Goal: Share content: Share content

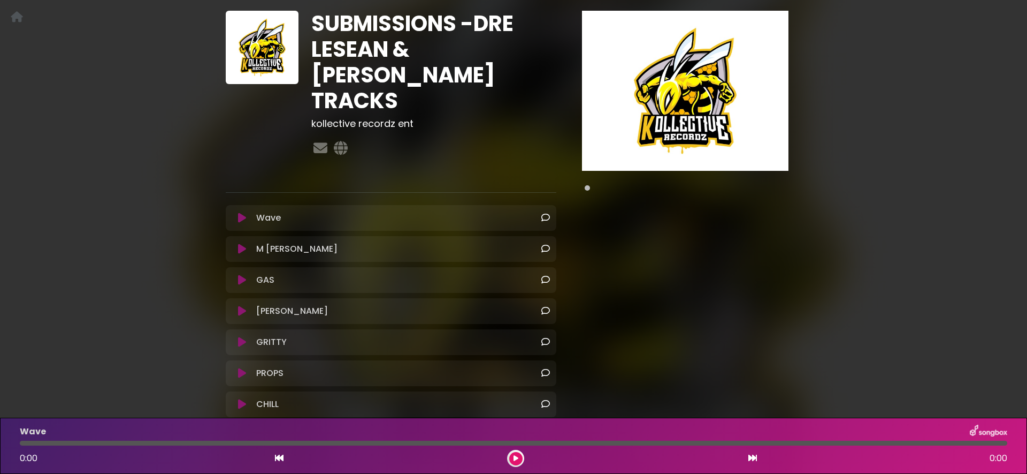
scroll to position [100, 0]
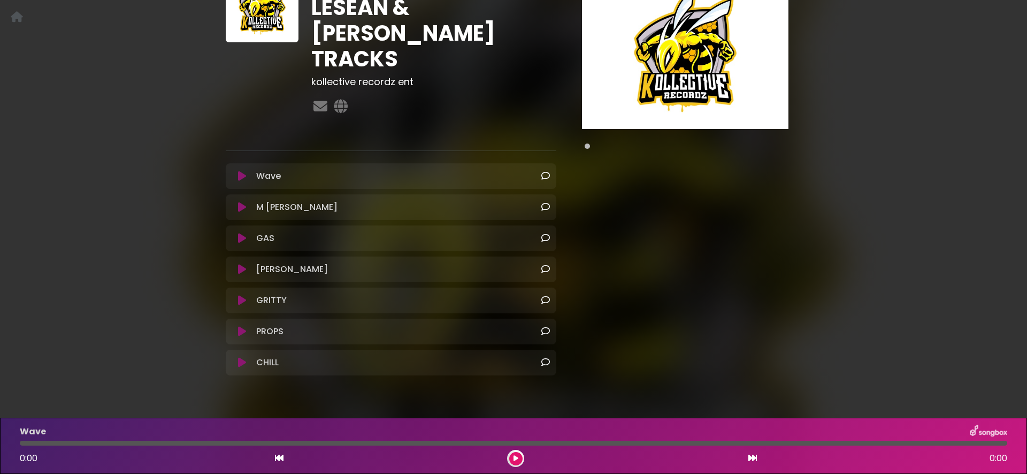
click at [545, 357] on icon at bounding box center [546, 361] width 9 height 9
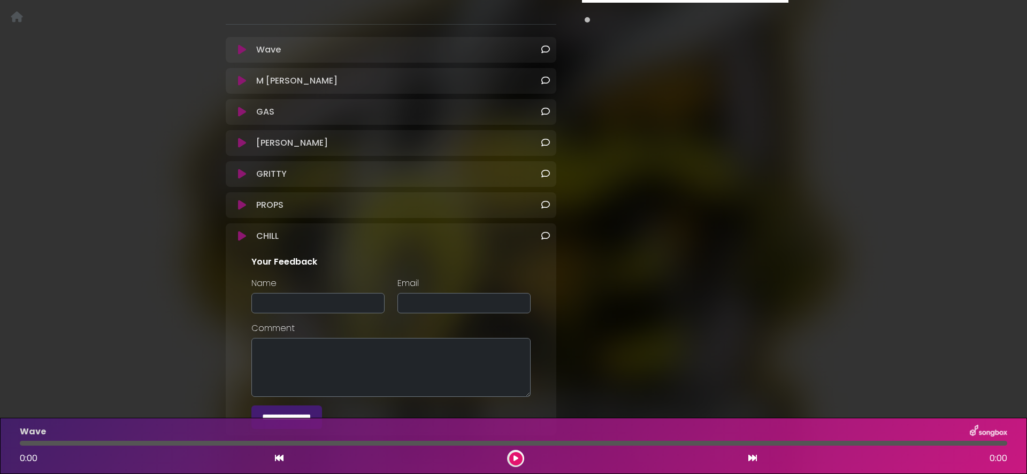
scroll to position [227, 0]
click at [572, 340] on div "Pause Play % buffered" at bounding box center [685, 139] width 245 height 597
click at [145, 237] on div "SUBMISSIONS -DRE LESEAN & [PERSON_NAME] TRACKS kollective recordz ent" at bounding box center [513, 133] width 1027 height 636
click at [143, 118] on div "SUBMISSIONS -DRE LESEAN & [PERSON_NAME] TRACKS kollective recordz ent" at bounding box center [513, 133] width 1027 height 636
click at [241, 229] on icon at bounding box center [242, 234] width 8 height 11
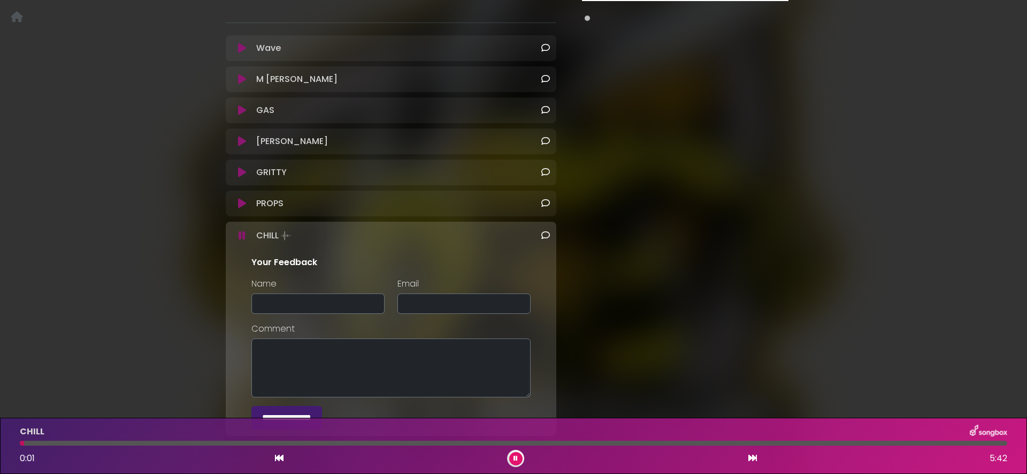
click at [241, 230] on icon at bounding box center [242, 235] width 7 height 11
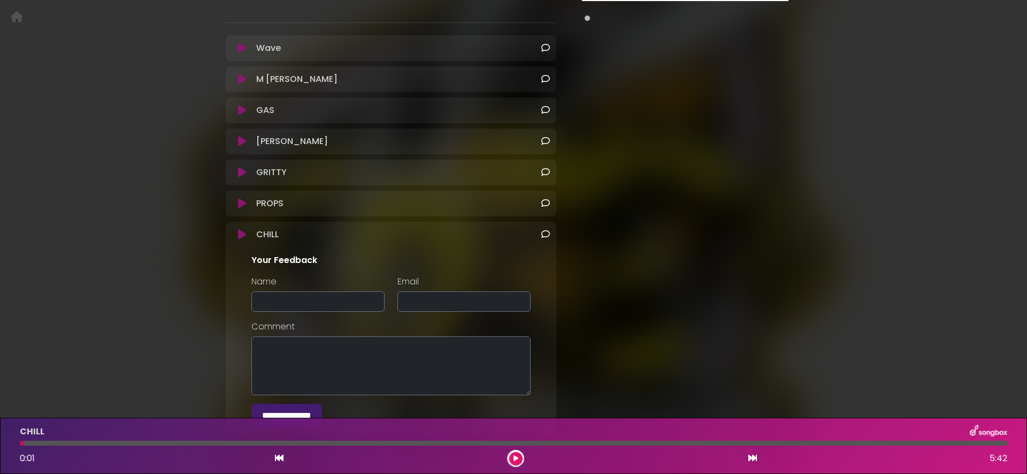
click at [243, 198] on icon at bounding box center [242, 203] width 8 height 11
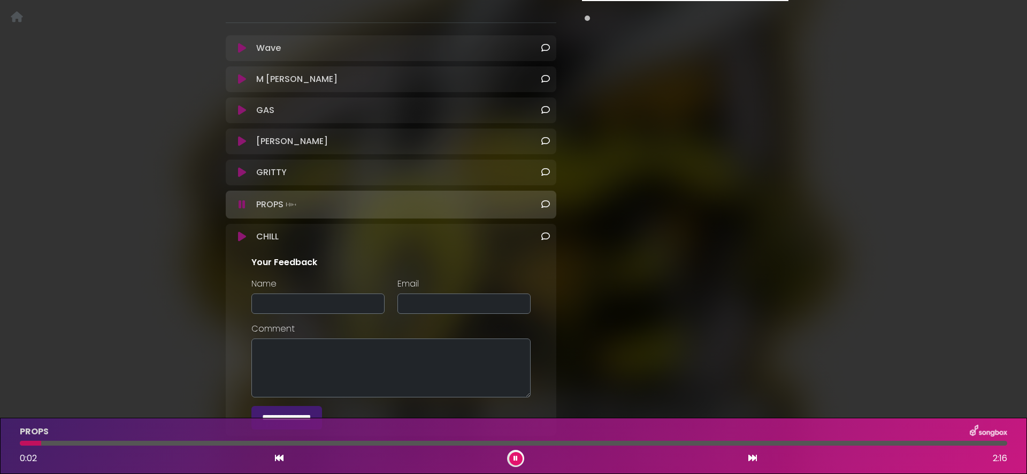
click at [241, 199] on icon at bounding box center [242, 204] width 7 height 11
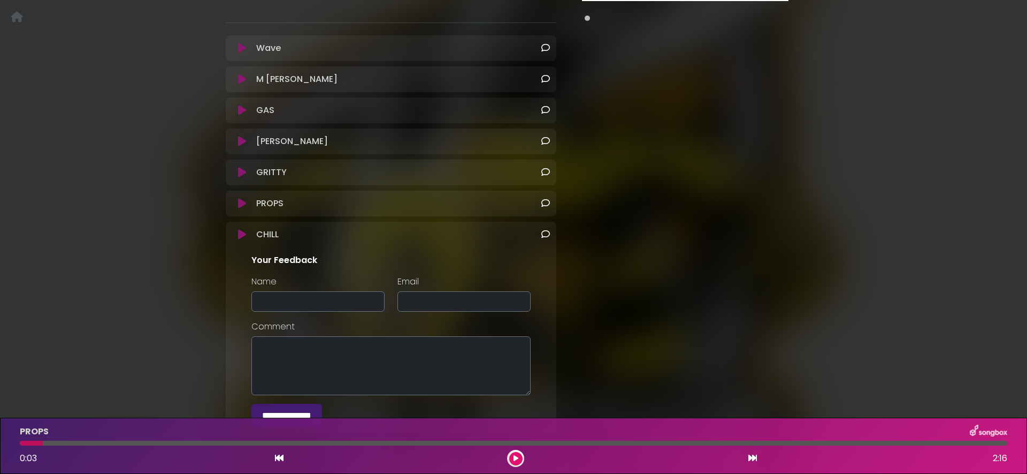
click at [245, 167] on icon at bounding box center [242, 172] width 8 height 11
click at [241, 167] on icon at bounding box center [242, 172] width 8 height 11
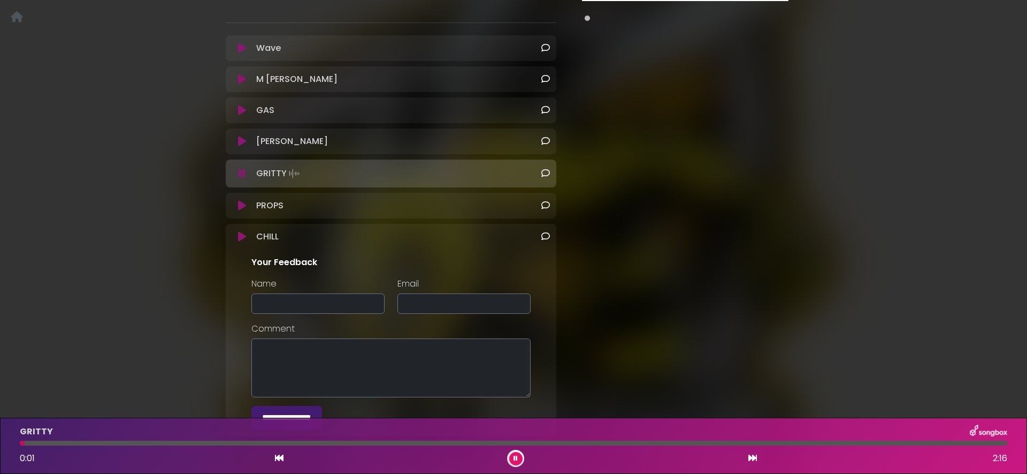
drag, startPoint x: 241, startPoint y: 145, endPoint x: 246, endPoint y: 114, distance: 31.4
click at [240, 168] on icon at bounding box center [242, 173] width 7 height 11
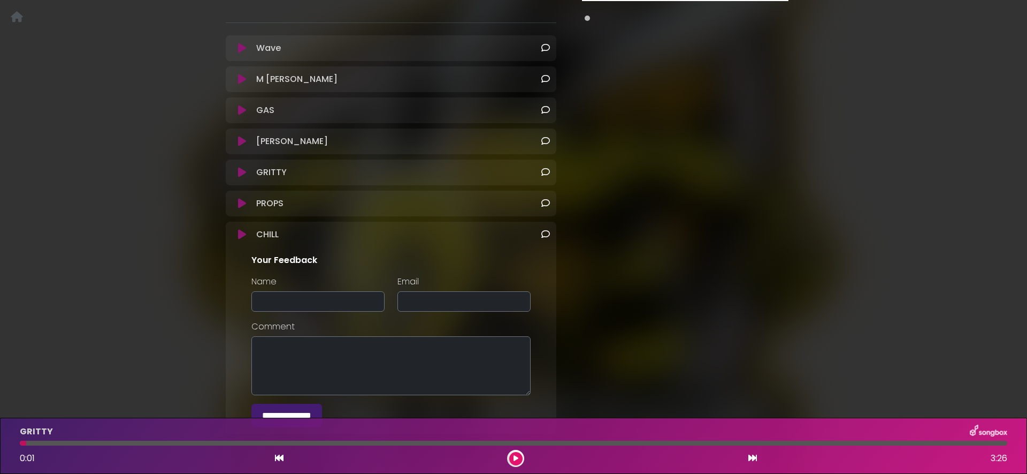
click at [245, 136] on icon at bounding box center [242, 141] width 8 height 11
click at [239, 136] on icon at bounding box center [242, 141] width 8 height 11
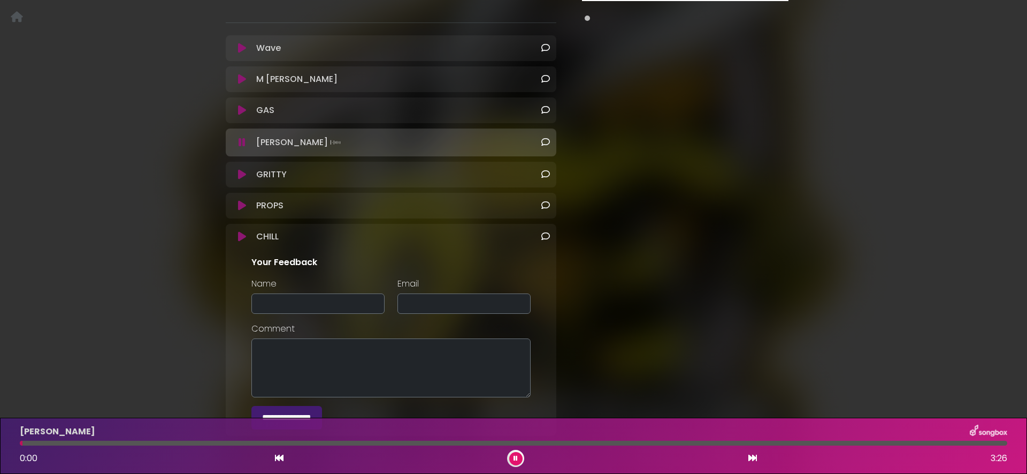
click at [241, 137] on icon at bounding box center [242, 142] width 7 height 11
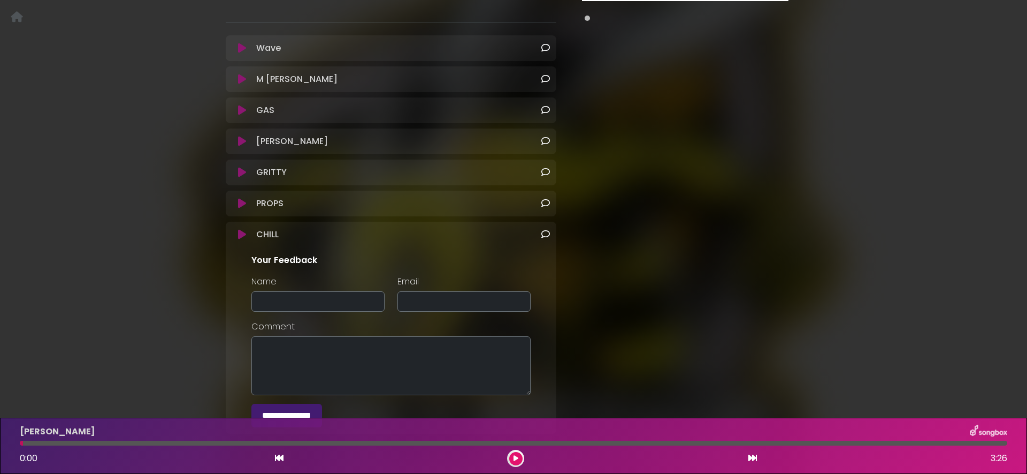
click at [245, 105] on icon at bounding box center [242, 110] width 8 height 11
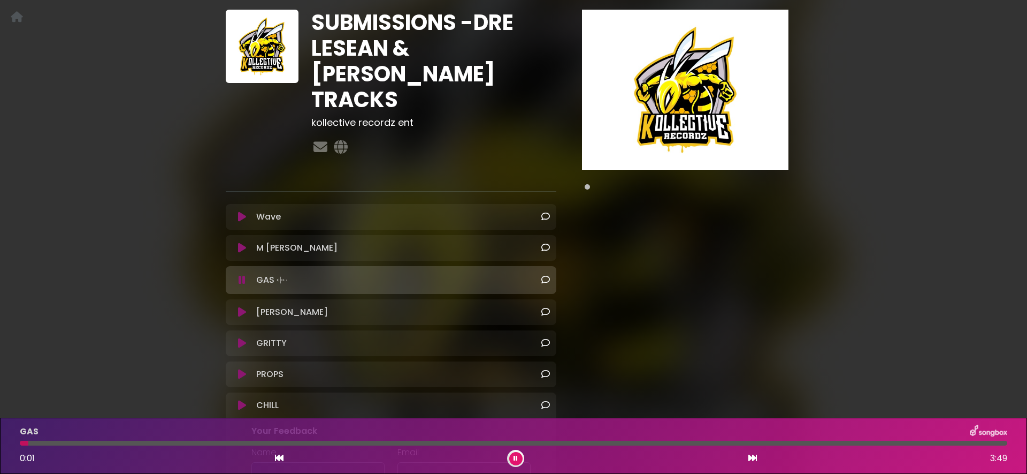
scroll to position [57, 0]
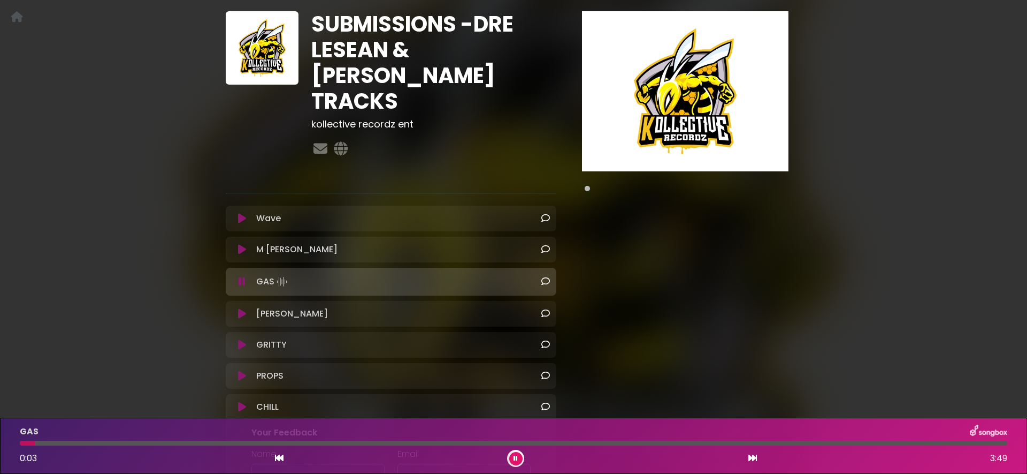
click at [245, 276] on icon at bounding box center [242, 281] width 7 height 11
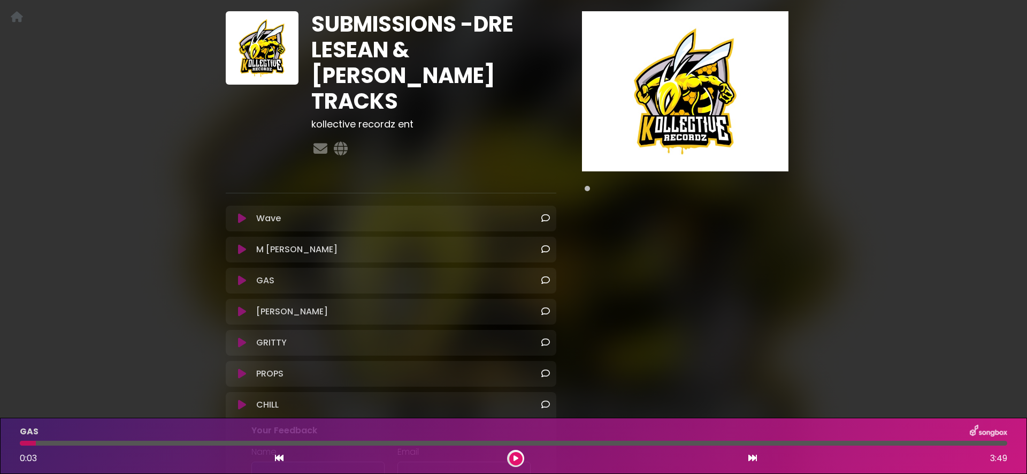
click at [243, 244] on icon at bounding box center [242, 249] width 8 height 11
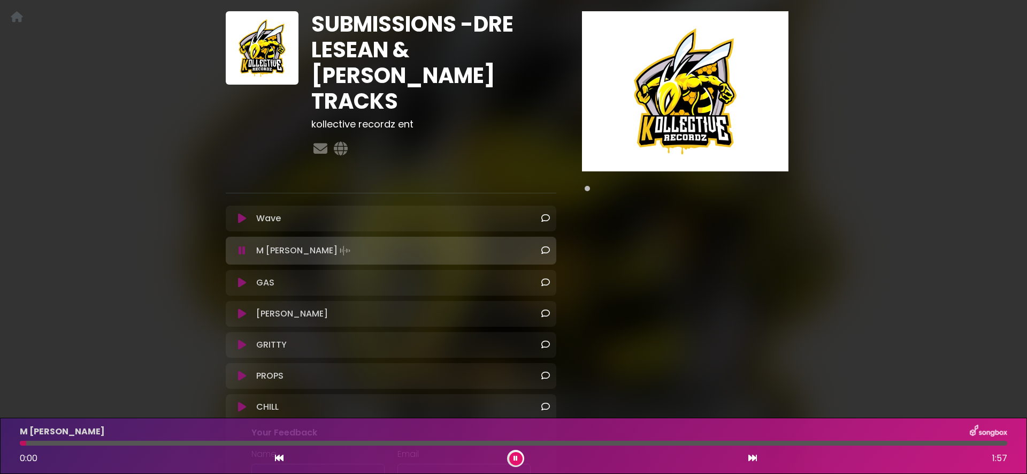
click at [242, 245] on icon at bounding box center [242, 250] width 7 height 11
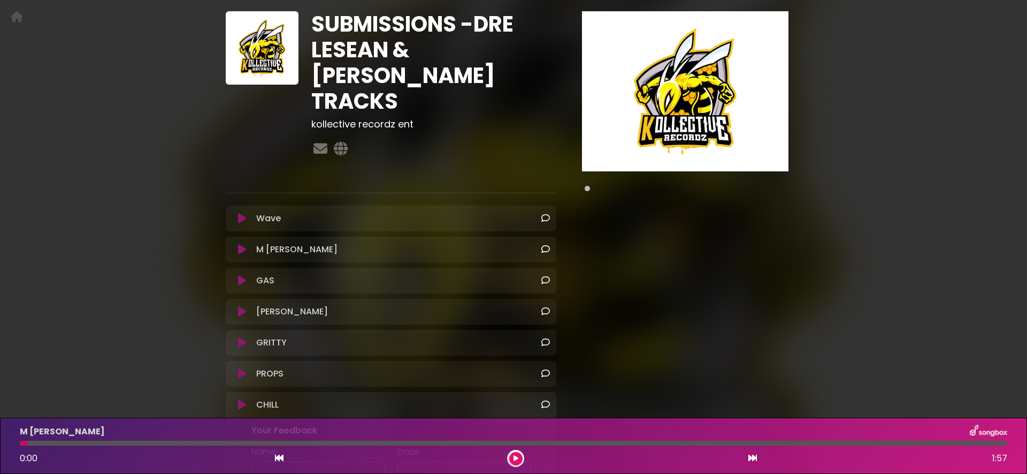
click at [240, 213] on icon at bounding box center [242, 218] width 8 height 11
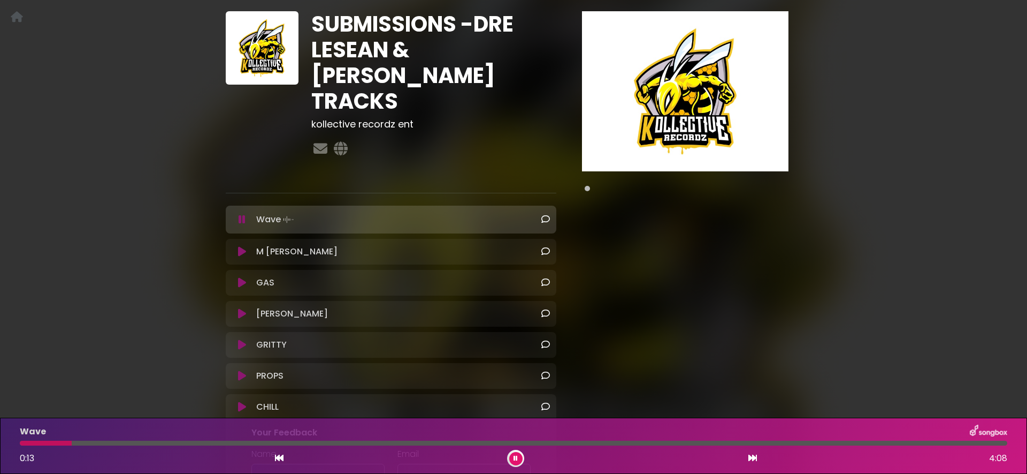
click at [240, 214] on icon at bounding box center [242, 219] width 7 height 11
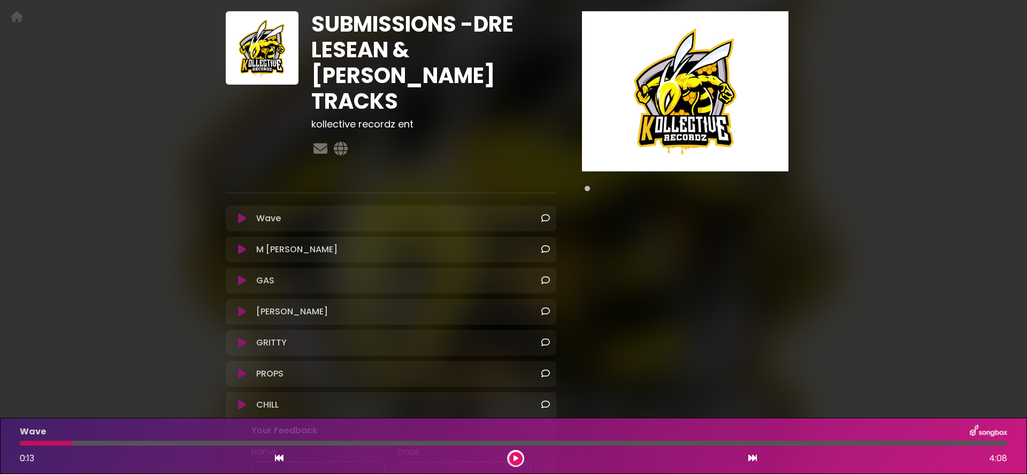
click at [111, 244] on div "SUBMISSIONS -DRE LESEAN & [PERSON_NAME] TRACKS kollective recordz ent" at bounding box center [513, 304] width 1027 height 636
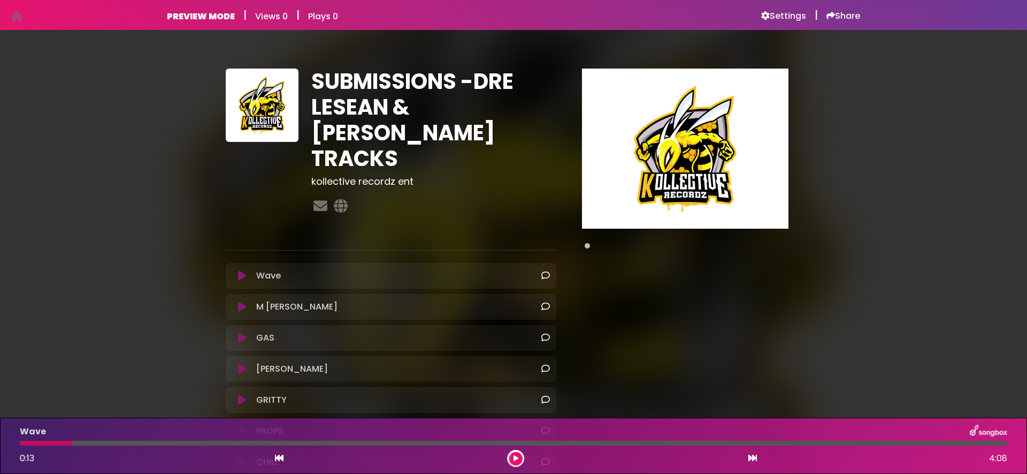
scroll to position [287, 0]
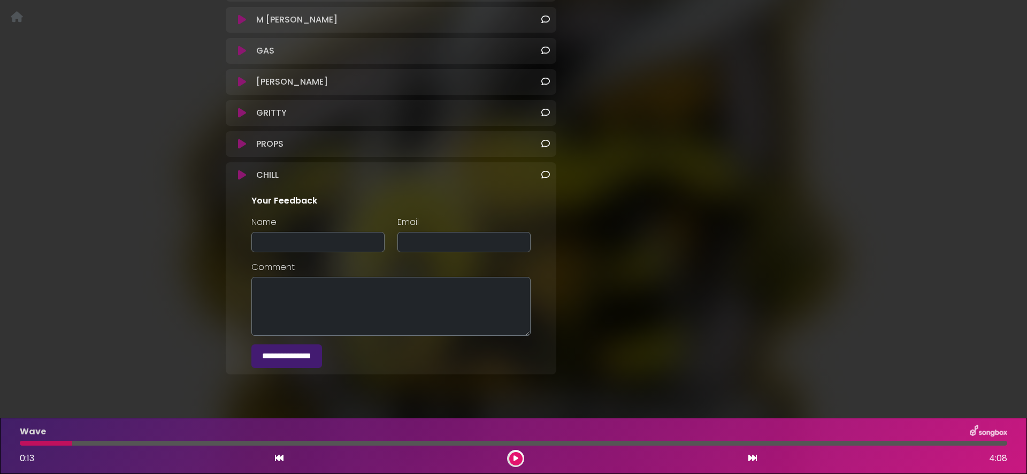
click at [196, 278] on div "SUBMISSIONS -DRE LESEAN & [PERSON_NAME] TRACKS kollective recordz ent" at bounding box center [514, 74] width 706 height 636
click at [549, 170] on icon at bounding box center [546, 174] width 9 height 9
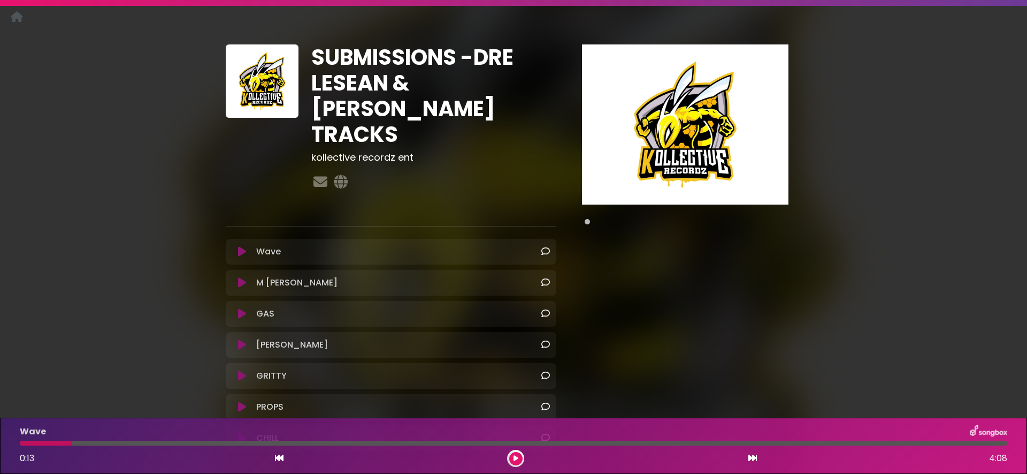
scroll to position [0, 0]
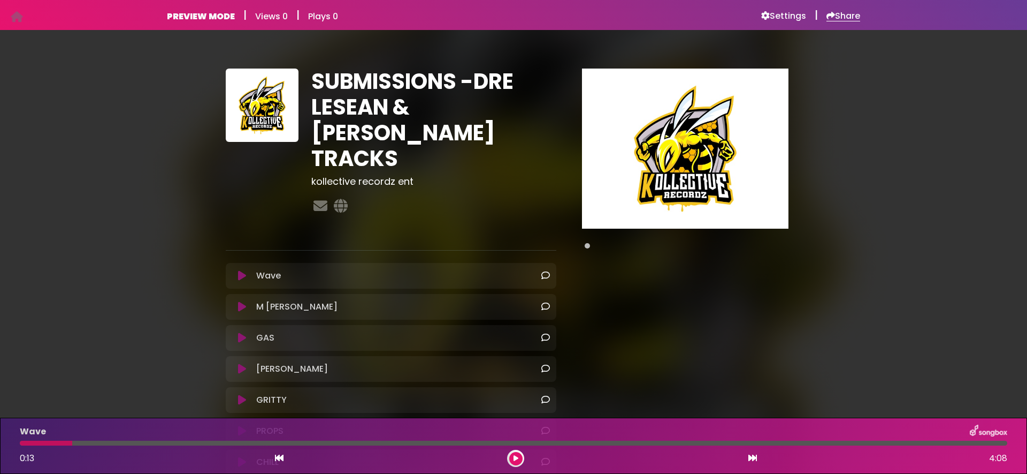
click at [847, 19] on h6 "Share" at bounding box center [844, 16] width 34 height 11
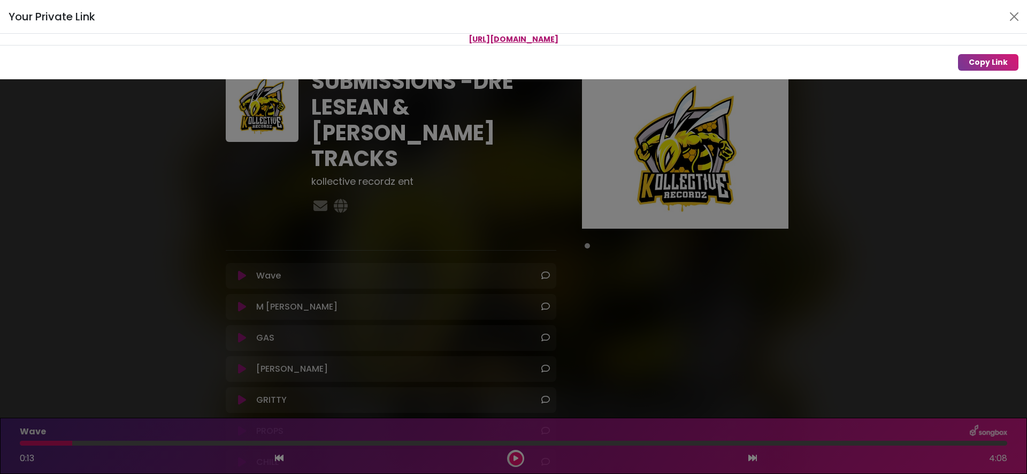
drag, startPoint x: 648, startPoint y: 39, endPoint x: 400, endPoint y: 46, distance: 247.9
click at [380, 43] on p "[URL][DOMAIN_NAME]" at bounding box center [513, 39] width 1027 height 11
copy span "[URL][DOMAIN_NAME]"
